Goal: Transaction & Acquisition: Purchase product/service

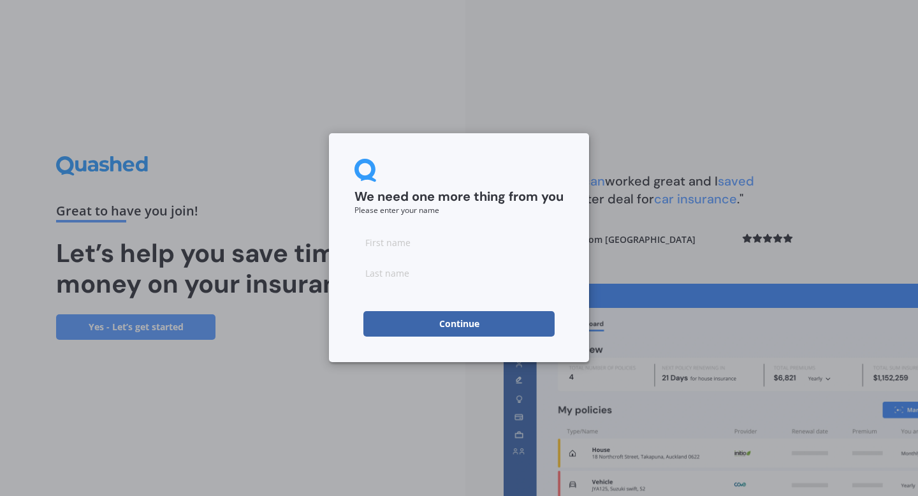
click at [428, 244] on input at bounding box center [458, 243] width 209 height 26
type input "Tegan"
click at [411, 279] on input at bounding box center [458, 273] width 209 height 26
type input "[PERSON_NAME]"
click at [435, 326] on button "Continue" at bounding box center [458, 324] width 191 height 26
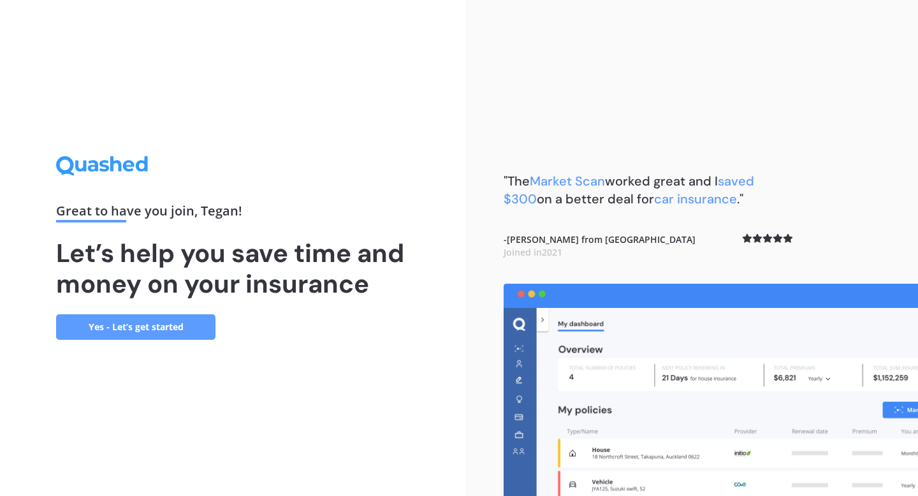
click at [145, 326] on link "Yes - Let’s get started" at bounding box center [135, 327] width 159 height 26
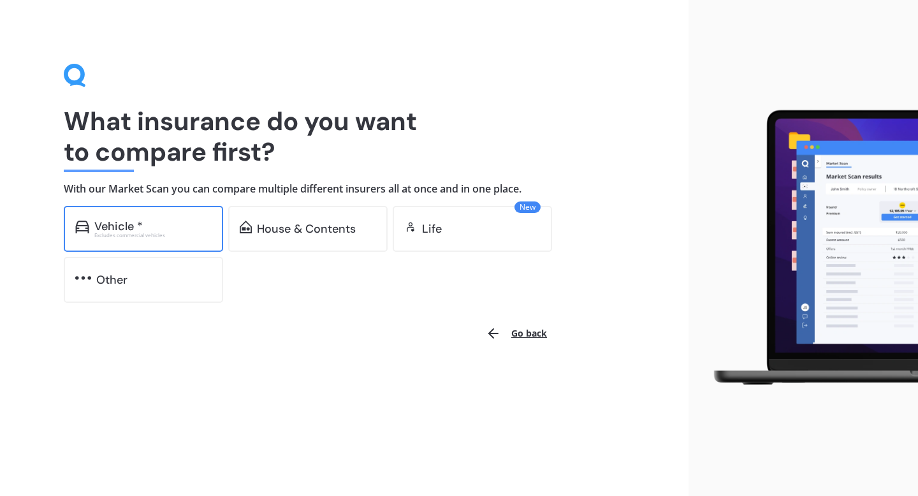
click at [145, 220] on div "Vehicle *" at bounding box center [152, 226] width 117 height 13
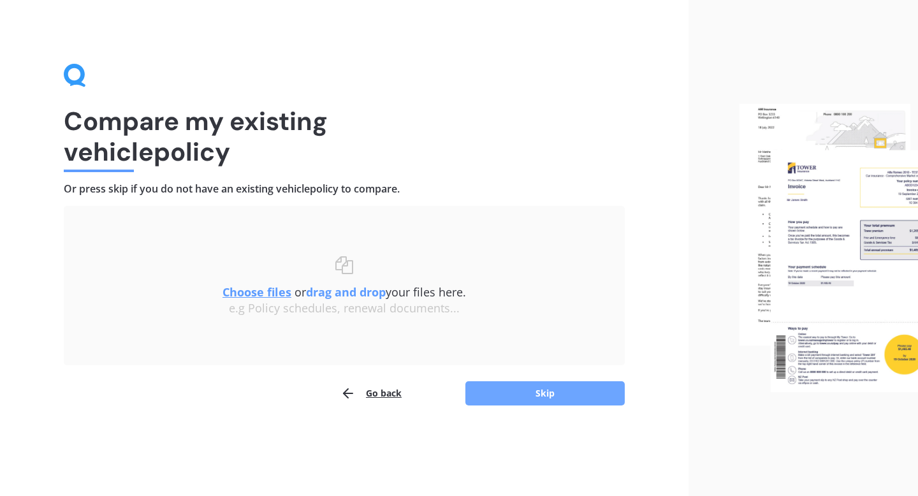
click at [528, 390] on button "Skip" at bounding box center [544, 393] width 159 height 24
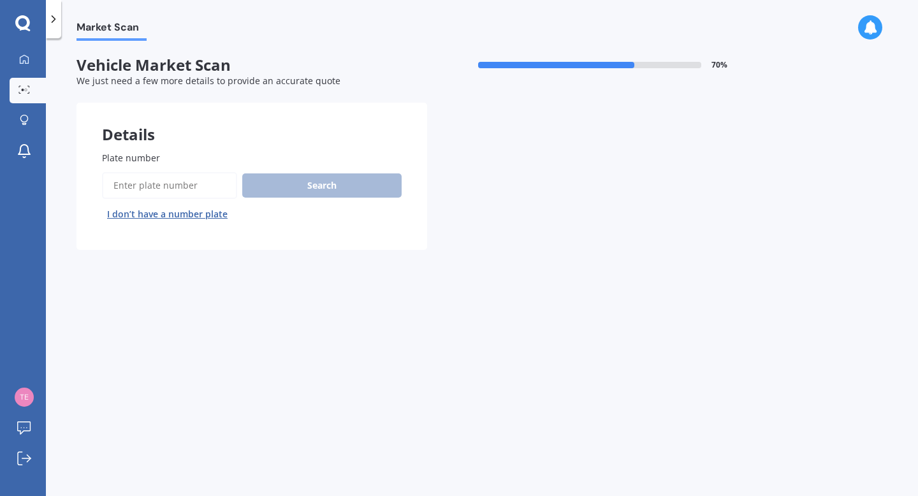
click at [195, 186] on input "Plate number" at bounding box center [169, 185] width 135 height 27
click at [200, 216] on button "I don’t have a number plate" at bounding box center [167, 214] width 131 height 20
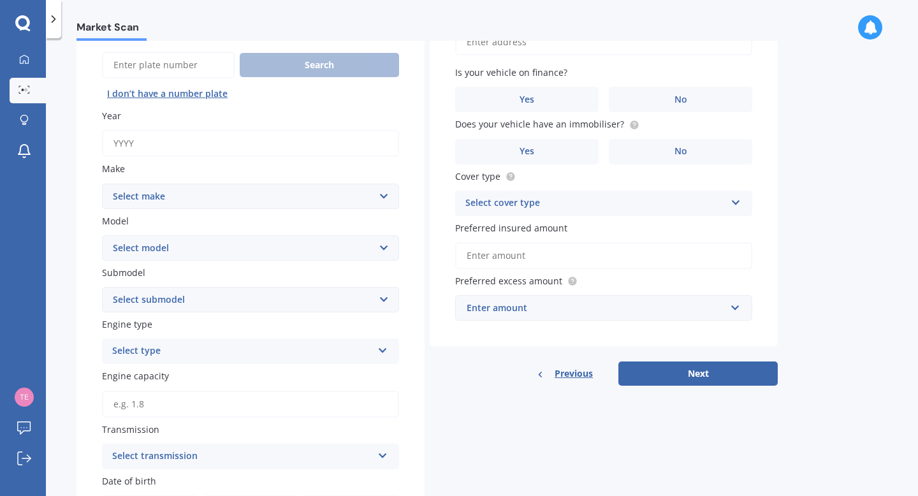
scroll to position [128, 0]
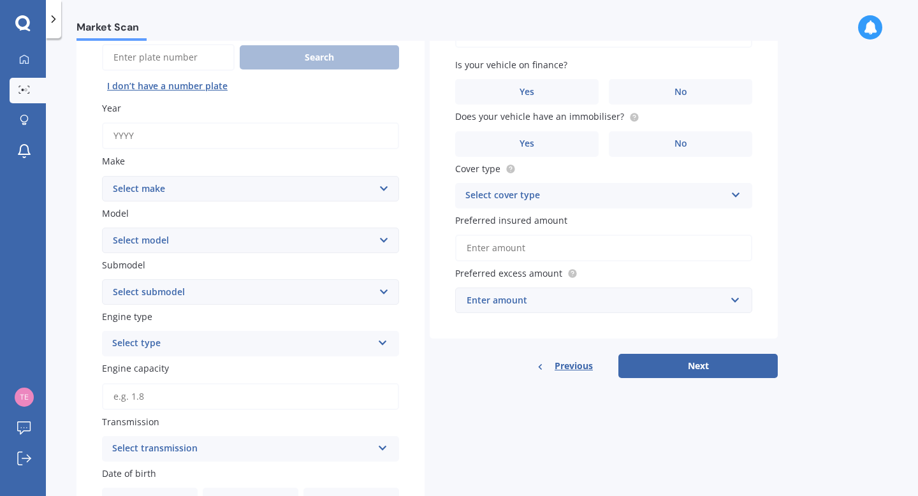
click at [180, 139] on input "Year" at bounding box center [250, 135] width 297 height 27
type input "2006"
click at [184, 197] on select "Select make AC ALFA ROMEO ASTON MARTIN AUDI AUSTIN BEDFORD Bentley BMW BYD CADI…" at bounding box center [250, 189] width 297 height 26
select select "HONDA"
click at [102, 177] on select "Select make AC ALFA ROMEO ASTON MARTIN AUDI AUSTIN BEDFORD Bentley BMW BYD CADI…" at bounding box center [250, 189] width 297 height 26
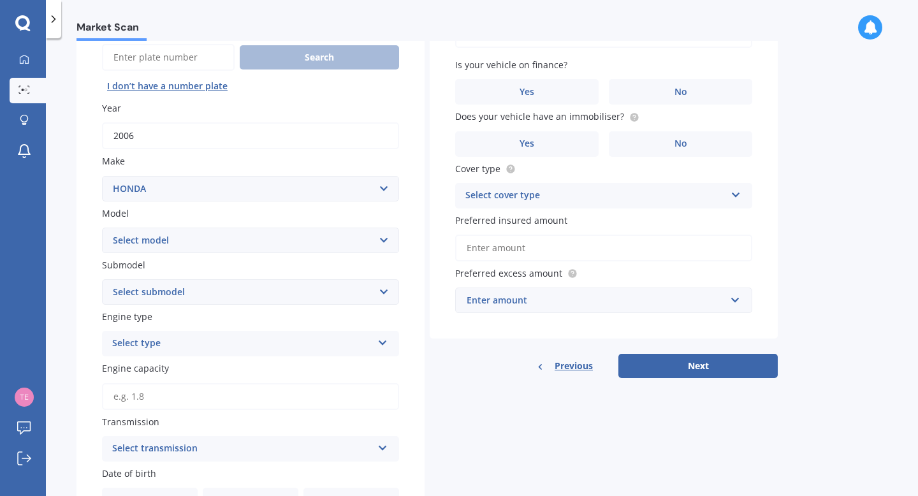
click at [181, 253] on select "Select model Accord Acty Acura Airwave Ascot Avancier Beat Capa City Civic Conc…" at bounding box center [250, 241] width 297 height 26
click at [102, 228] on select "Select model Accord Acty Acura Airwave Ascot Avancier Beat Capa City Civic Conc…" at bounding box center [250, 241] width 297 height 26
click at [180, 245] on select "Select model Accord Acty Acura Airwave Ascot Avancier Beat Capa City Civic Conc…" at bounding box center [250, 241] width 297 height 26
select select "CIVIC"
click at [102, 228] on select "Select model Accord Acty Acura Airwave Ascot Avancier Beat Capa City Civic Conc…" at bounding box center [250, 241] width 297 height 26
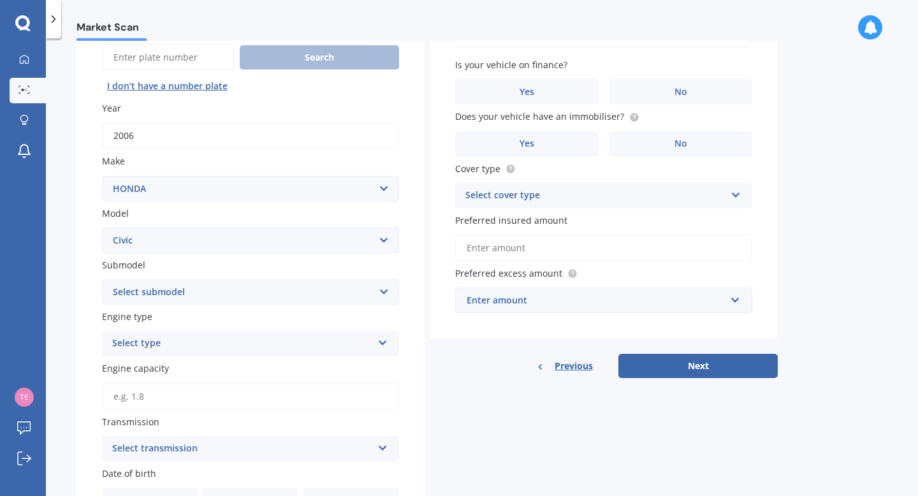
click at [159, 297] on select "Select submodel (All)" at bounding box center [250, 292] width 297 height 26
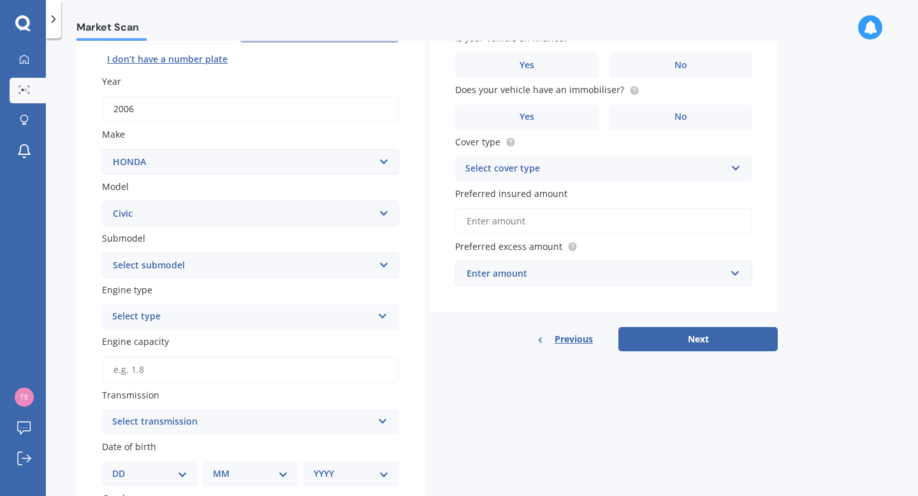
scroll to position [160, 0]
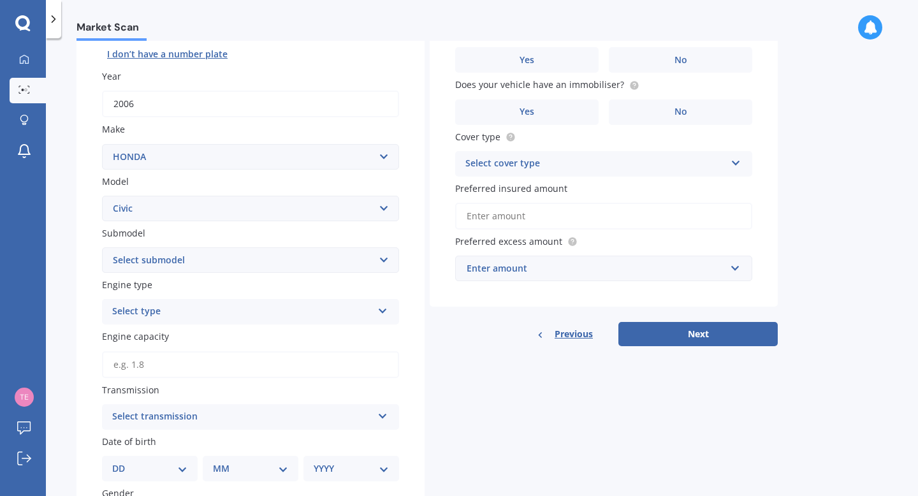
click at [321, 316] on div "Select type" at bounding box center [242, 311] width 260 height 15
click at [143, 342] on div "Petrol" at bounding box center [251, 336] width 296 height 23
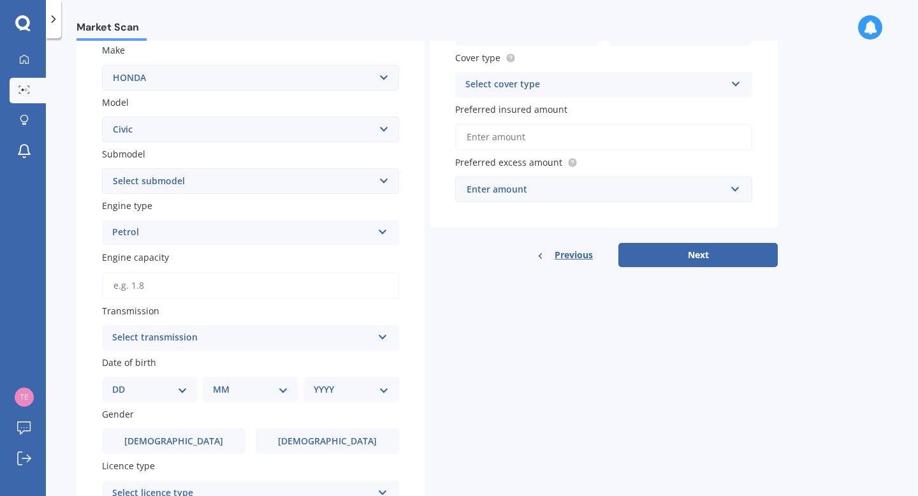
scroll to position [244, 0]
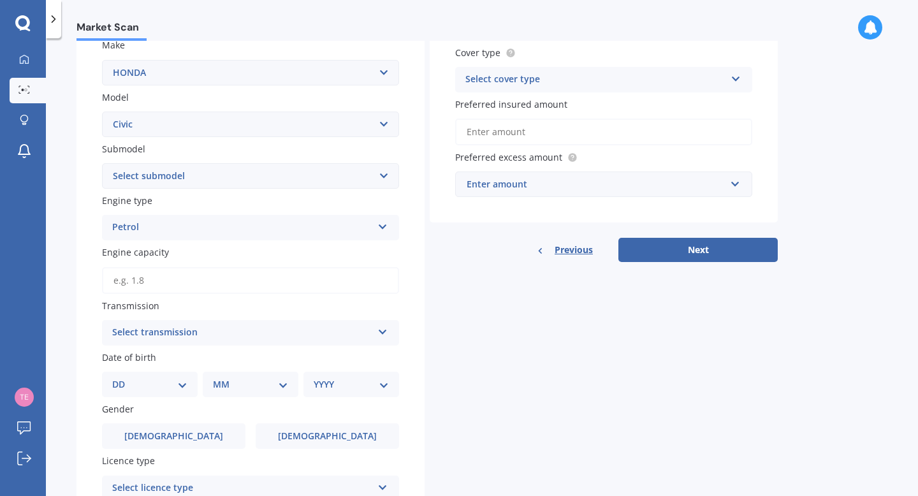
click at [155, 277] on input "Engine capacity" at bounding box center [250, 280] width 297 height 27
type input "1.8"
click at [170, 334] on div "Select transmission" at bounding box center [242, 332] width 260 height 15
click at [128, 361] on span "Auto" at bounding box center [123, 357] width 21 height 12
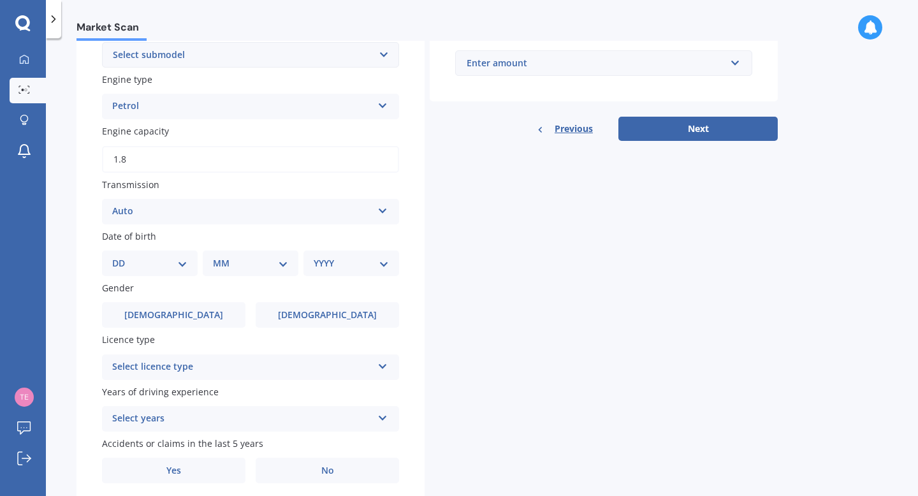
scroll to position [367, 0]
click at [171, 269] on select "DD 01 02 03 04 05 06 07 08 09 10 11 12 13 14 15 16 17 18 19 20 21 22 23 24 25 2…" at bounding box center [149, 262] width 75 height 14
select select "17"
click at [122, 258] on select "DD 01 02 03 04 05 06 07 08 09 10 11 12 13 14 15 16 17 18 19 20 21 22 23 24 25 2…" at bounding box center [149, 262] width 75 height 14
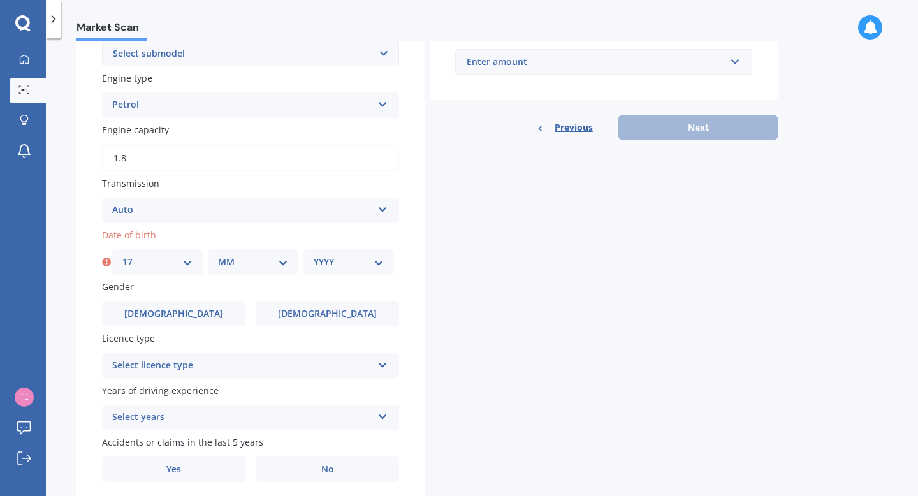
click at [237, 264] on select "MM 01 02 03 04 05 06 07 08 09 10 11 12" at bounding box center [253, 262] width 70 height 14
select select "05"
click at [218, 258] on select "MM 01 02 03 04 05 06 07 08 09 10 11 12" at bounding box center [253, 262] width 70 height 14
click at [358, 273] on div "YYYY 2025 2024 2023 2022 2021 2020 2019 2018 2017 2016 2015 2014 2013 2012 2011…" at bounding box center [348, 262] width 91 height 26
click at [346, 265] on select "YYYY 2025 2024 2023 2022 2021 2020 2019 2018 2017 2016 2015 2014 2013 2012 2011…" at bounding box center [349, 262] width 70 height 14
